Goal: Information Seeking & Learning: Learn about a topic

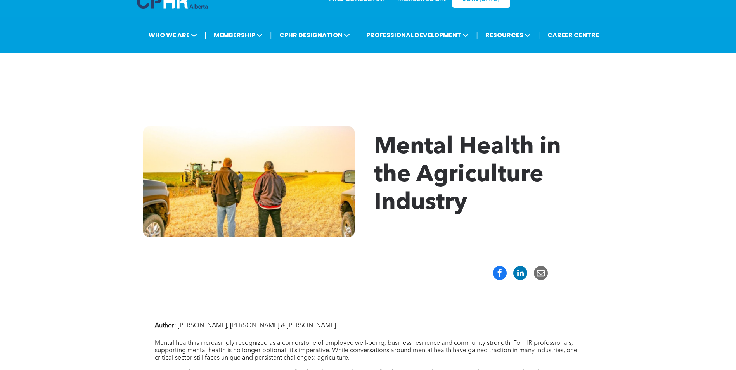
scroll to position [39, 0]
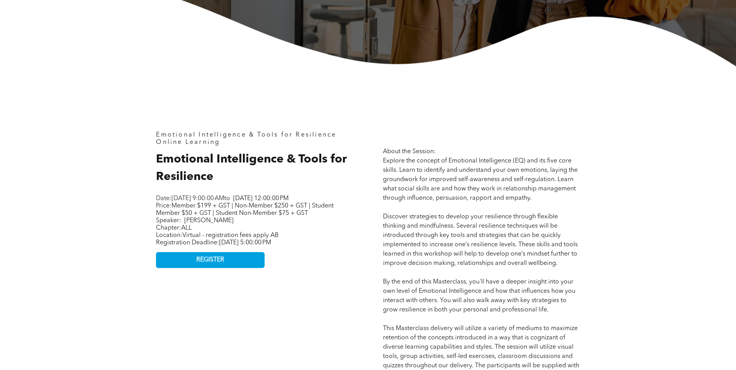
scroll to position [116, 0]
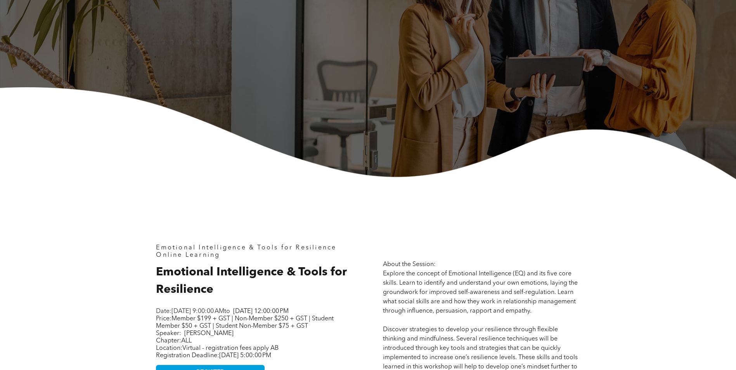
scroll to position [116, 0]
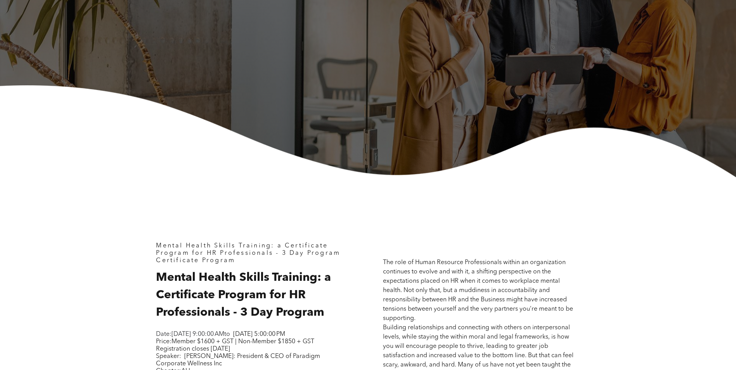
scroll to position [39, 0]
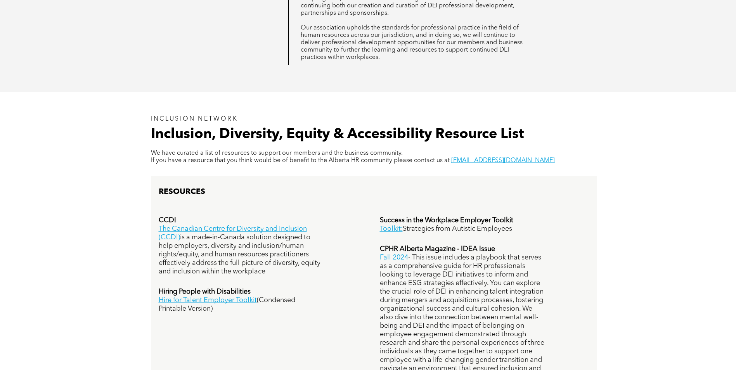
scroll to position [505, 0]
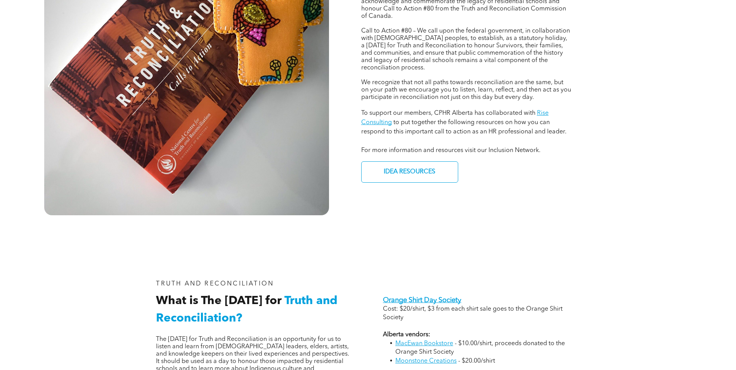
scroll to position [543, 0]
